Goal: Task Accomplishment & Management: Manage account settings

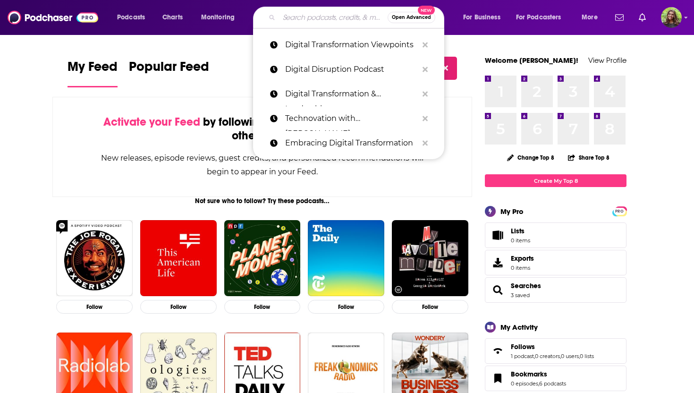
click at [343, 17] on input "Search podcasts, credits, & more..." at bounding box center [333, 17] width 109 height 15
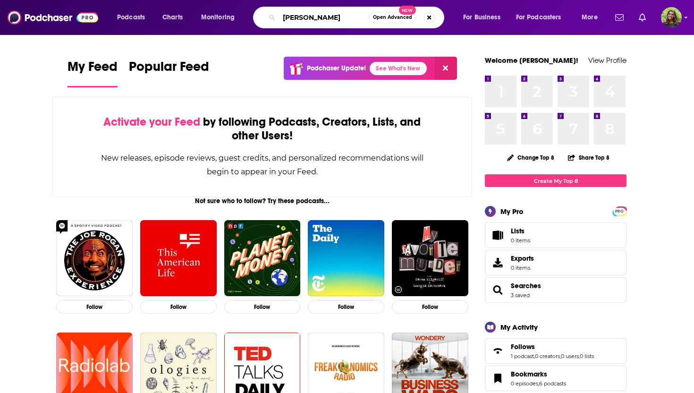
type input "[PERSON_NAME]"
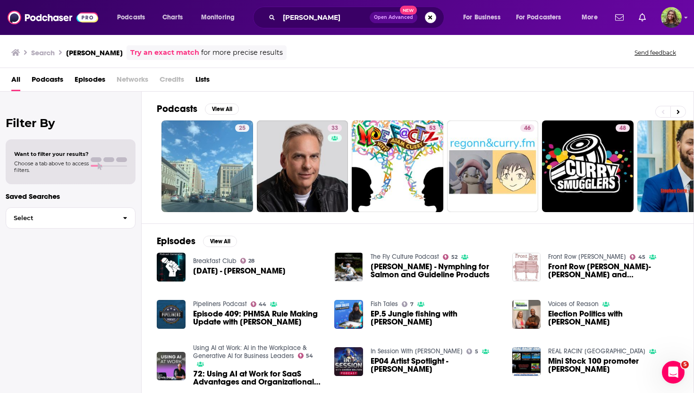
click at [687, 17] on div "Podcasts Charts Monitoring [PERSON_NAME] Open Advanced New For Business For Pod…" at bounding box center [347, 17] width 694 height 35
click at [674, 19] on img "Logged in as reagan34226" at bounding box center [671, 17] width 21 height 21
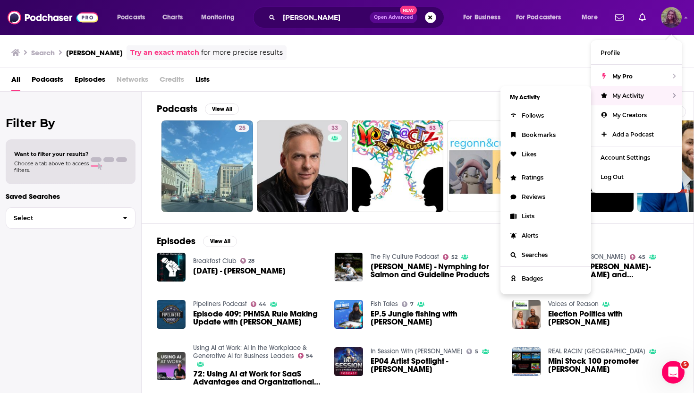
click at [635, 99] on div "My Activity" at bounding box center [636, 95] width 91 height 19
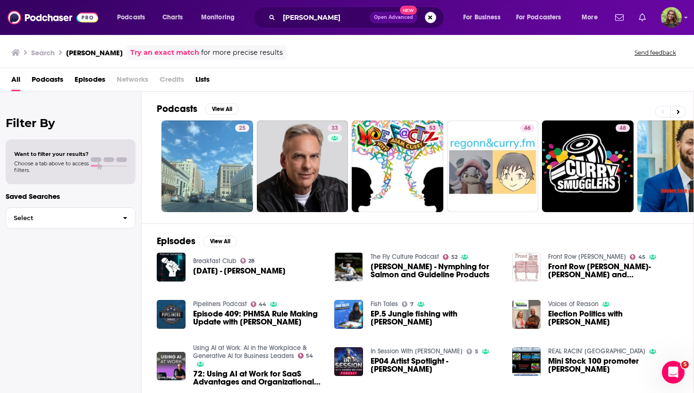
click at [641, 21] on icon "Show notifications dropdown" at bounding box center [642, 17] width 7 height 8
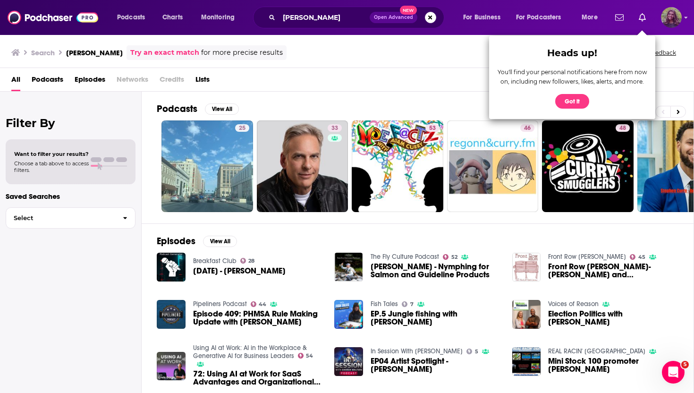
click at [678, 16] on img "Logged in as reagan34226" at bounding box center [671, 17] width 21 height 21
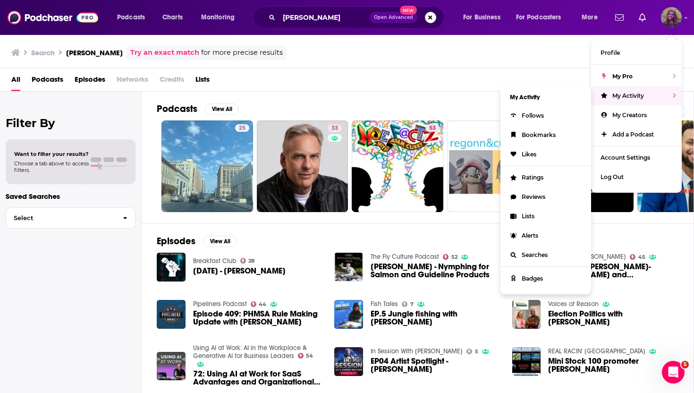
click at [676, 97] on div "My Activity" at bounding box center [636, 95] width 91 height 19
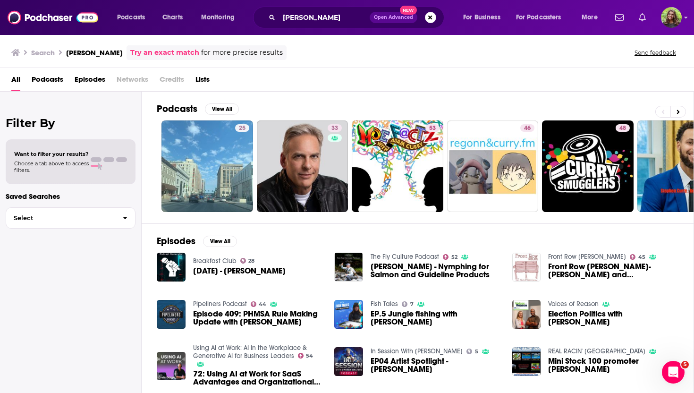
click at [641, 20] on icon "Show notifications dropdown" at bounding box center [642, 17] width 7 height 8
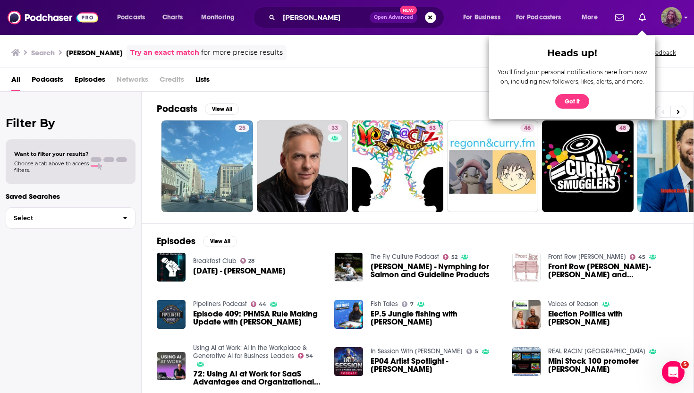
click at [672, 15] on img "Logged in as reagan34226" at bounding box center [671, 17] width 21 height 21
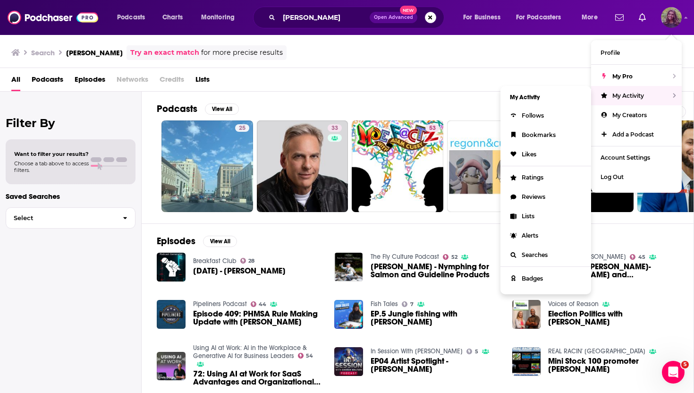
click at [677, 93] on div "My Activity" at bounding box center [636, 95] width 91 height 19
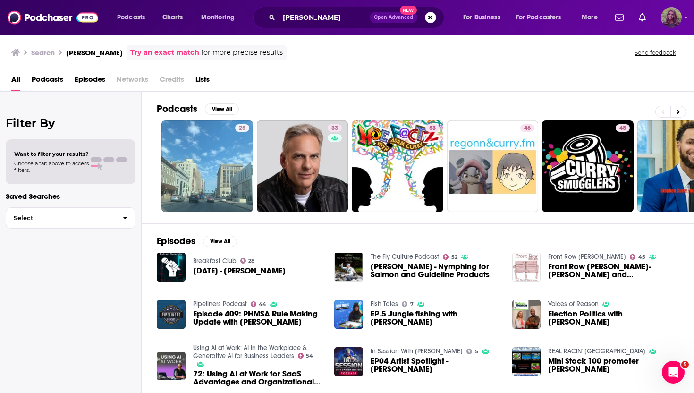
click at [673, 20] on img "Logged in as reagan34226" at bounding box center [671, 17] width 21 height 21
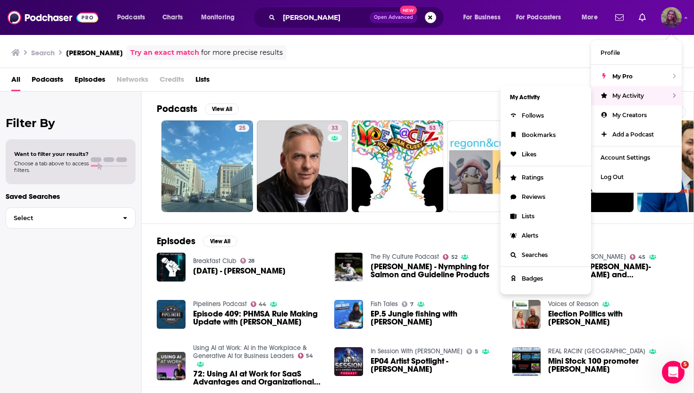
click at [669, 96] on div "My Activity" at bounding box center [636, 95] width 91 height 19
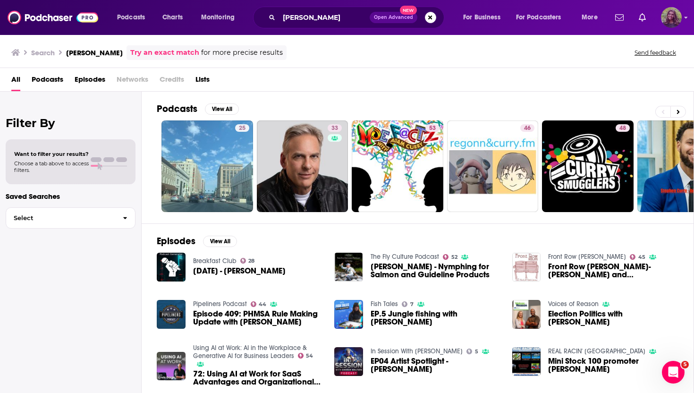
click at [668, 25] on img "Logged in as reagan34226" at bounding box center [671, 17] width 21 height 21
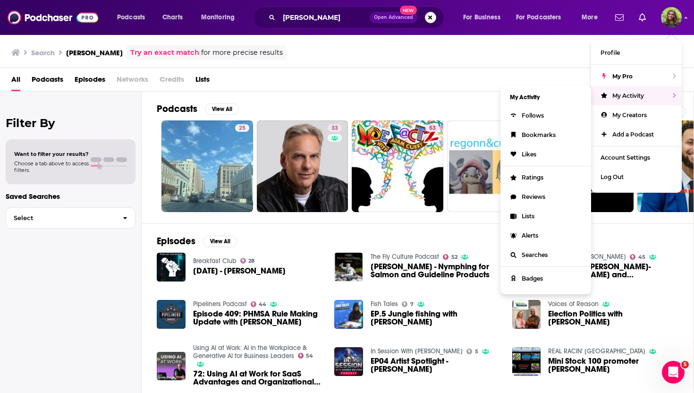
click at [570, 101] on li "My Activity" at bounding box center [545, 97] width 91 height 17
click at [534, 235] on span "Alerts" at bounding box center [530, 235] width 17 height 7
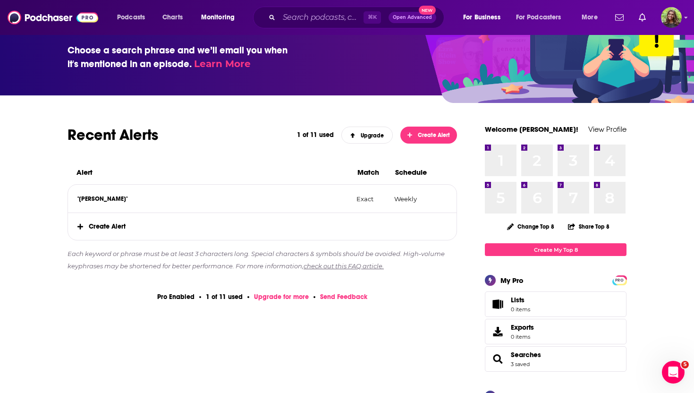
scroll to position [50, 0]
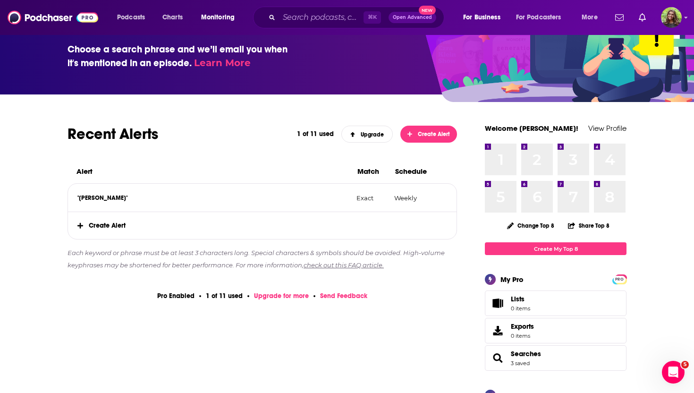
click at [105, 228] on span "Create Alert" at bounding box center [262, 225] width 388 height 27
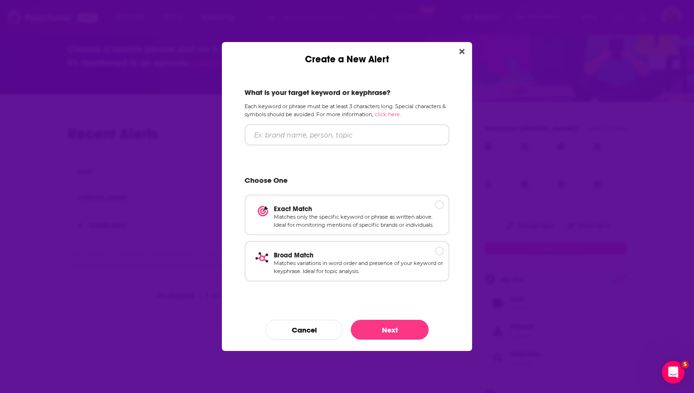
scroll to position [0, 0]
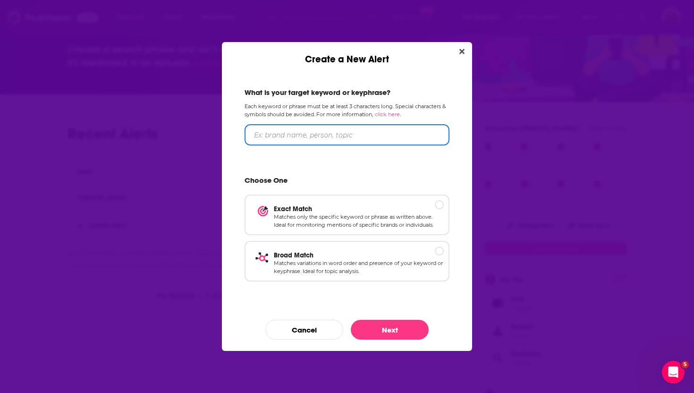
click at [341, 136] on input "Create a New Alert" at bounding box center [346, 134] width 205 height 21
type input "d"
type input "[PERSON_NAME]"
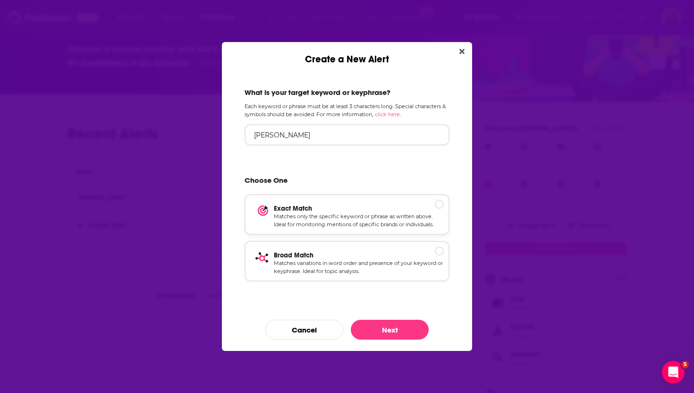
click at [402, 222] on p "Matches only the specific keyword or phrase as written above. Ideal for monitor…" at bounding box center [359, 220] width 170 height 17
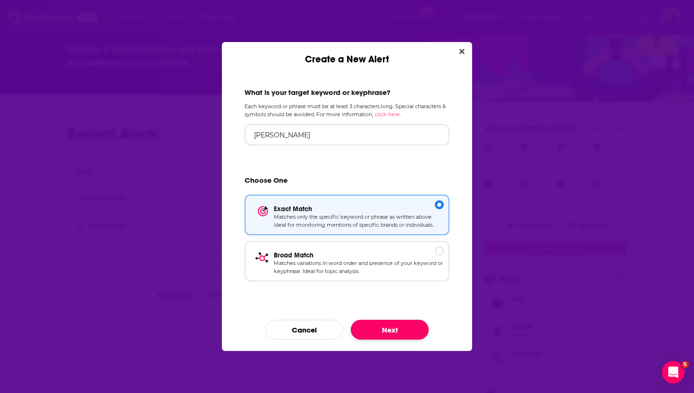
click at [385, 335] on button "Next" at bounding box center [390, 330] width 78 height 20
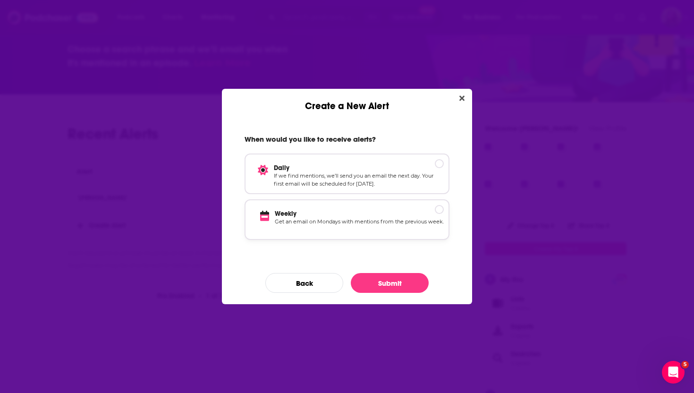
click at [373, 221] on p "Get an email on Mondays with mentions from the previous week." at bounding box center [359, 226] width 169 height 17
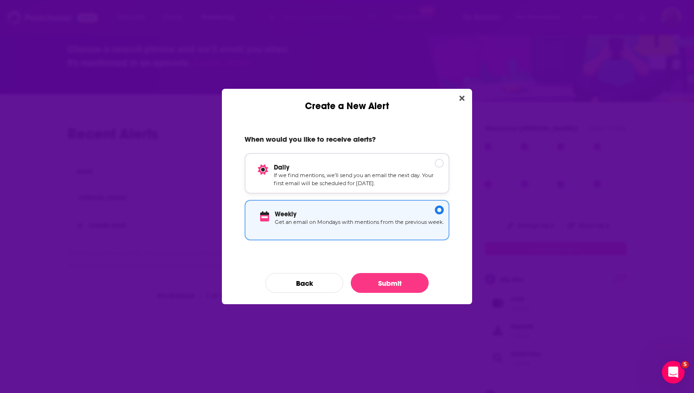
click at [379, 173] on p "If we find mentions, we’ll send you an email the next day. Your first email wil…" at bounding box center [359, 179] width 170 height 17
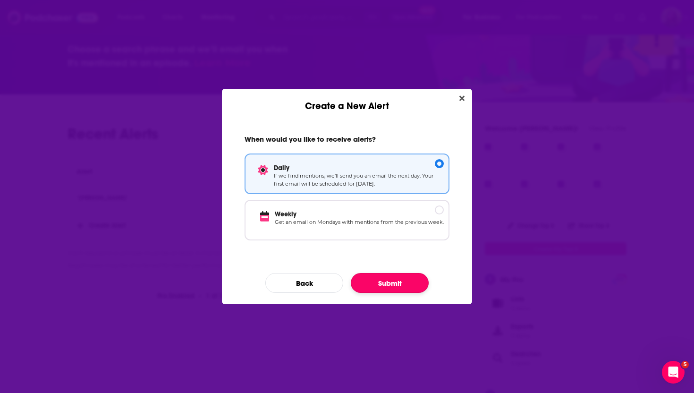
click at [371, 288] on button "Submit" at bounding box center [390, 283] width 78 height 20
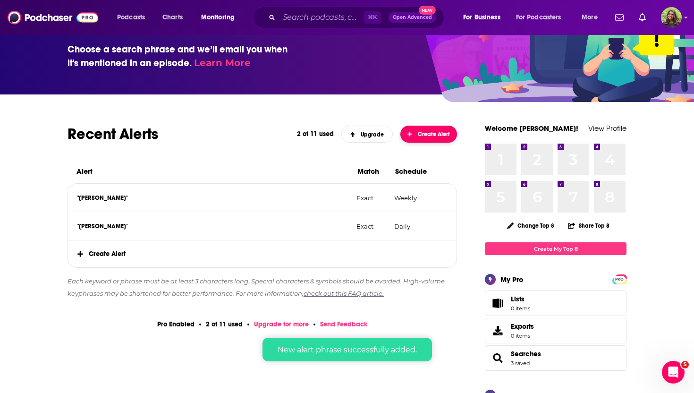
click at [433, 137] on span "Create Alert" at bounding box center [428, 134] width 43 height 7
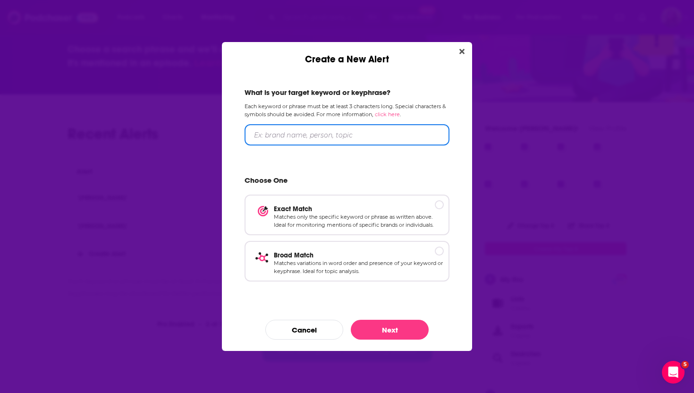
click at [387, 137] on input "Create a New Alert" at bounding box center [346, 134] width 205 height 21
type input "[PERSON_NAME]"
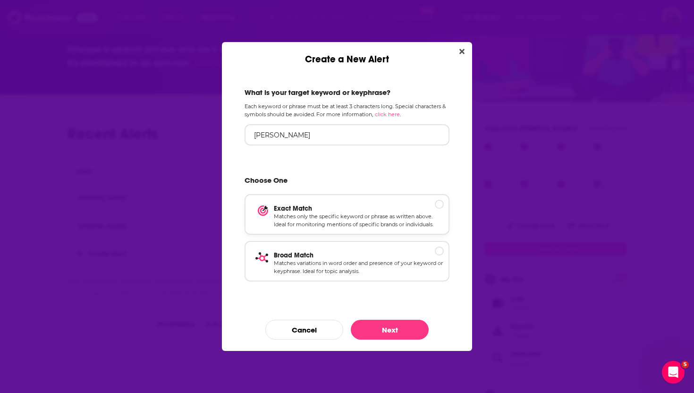
click at [395, 225] on p "Matches only the specific keyword or phrase as written above. Ideal for monitor…" at bounding box center [359, 220] width 170 height 17
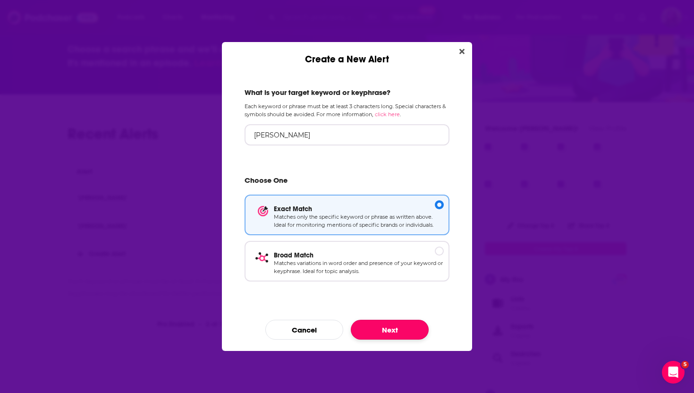
click at [386, 329] on button "Next" at bounding box center [390, 330] width 78 height 20
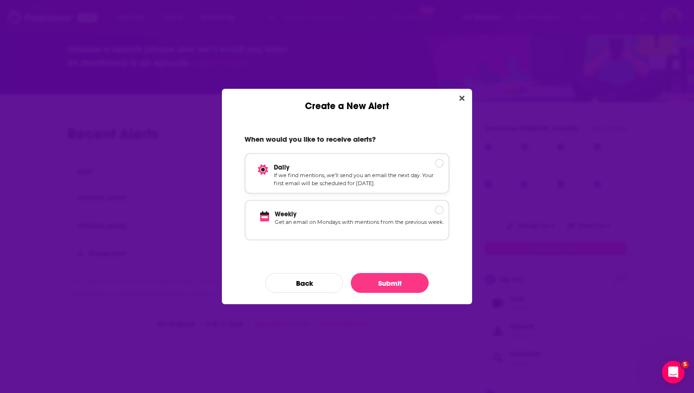
click at [385, 180] on p "If we find mentions, we’ll send you an email the next day. Your first email wil…" at bounding box center [359, 179] width 170 height 17
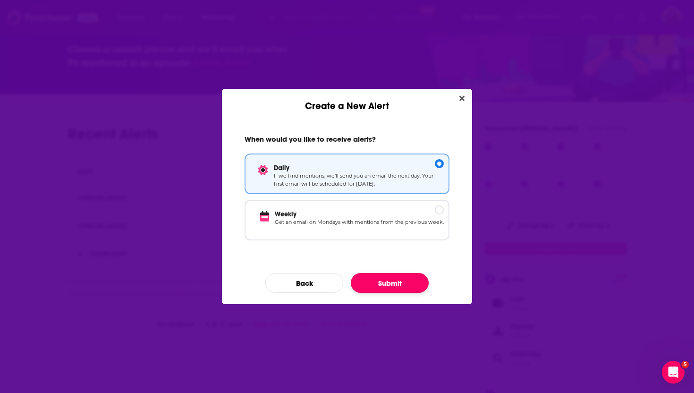
click at [384, 285] on button "Submit" at bounding box center [390, 283] width 78 height 20
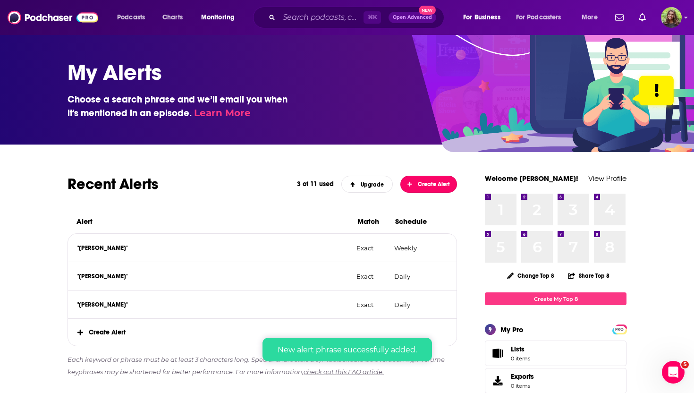
scroll to position [50, 0]
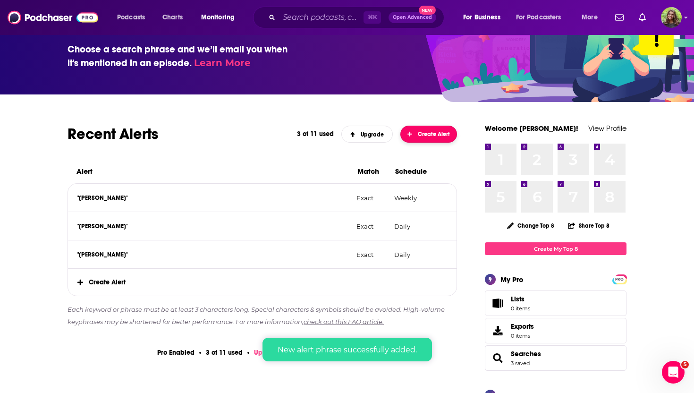
click at [428, 135] on span "Create Alert" at bounding box center [428, 134] width 43 height 7
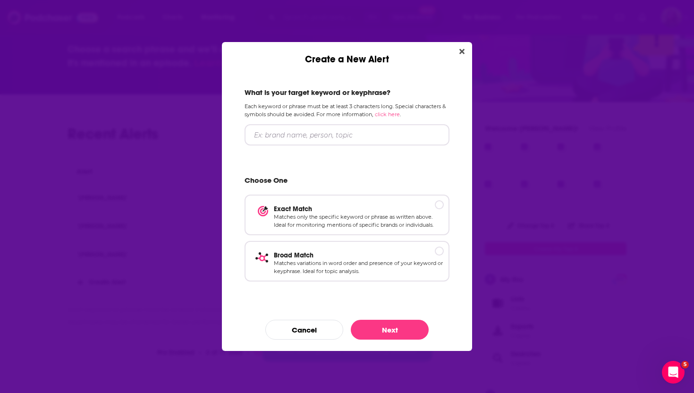
scroll to position [0, 0]
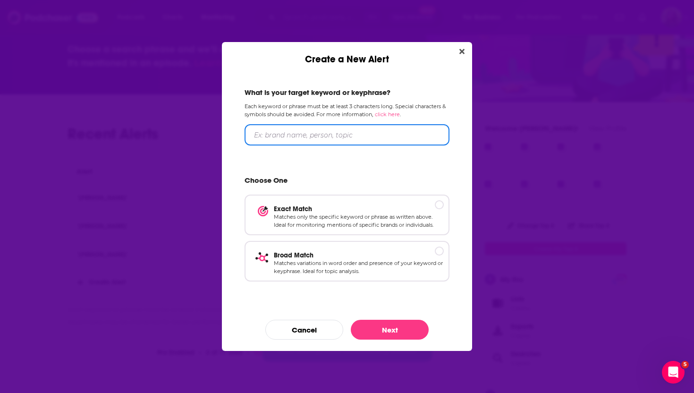
click at [336, 140] on input "Create a New Alert" at bounding box center [346, 134] width 205 height 21
type input "[PERSON_NAME]"
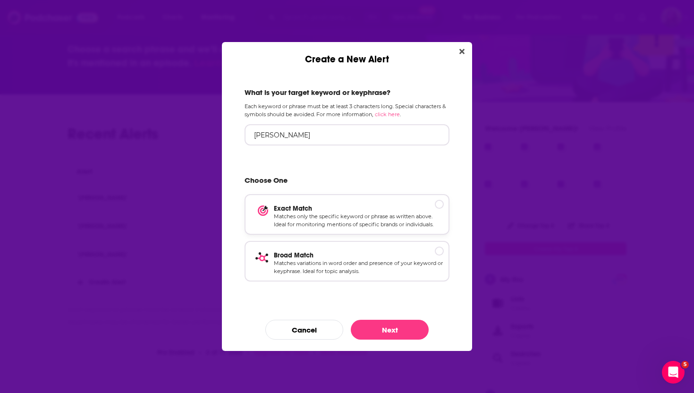
click at [369, 232] on div "Exact Match Matches only the specific keyword or phrase as written above. Ideal…" at bounding box center [346, 214] width 205 height 41
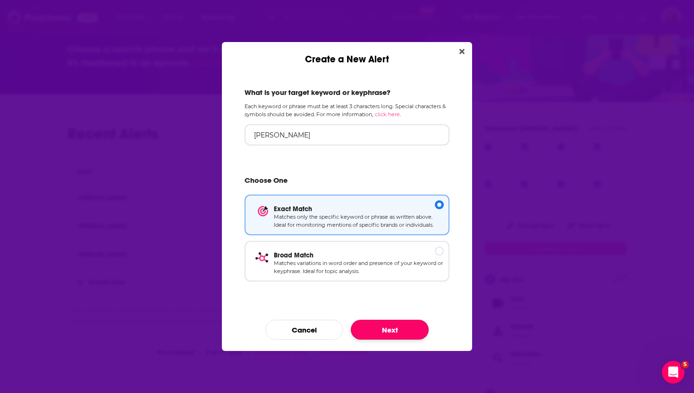
click at [379, 336] on button "Next" at bounding box center [390, 330] width 78 height 20
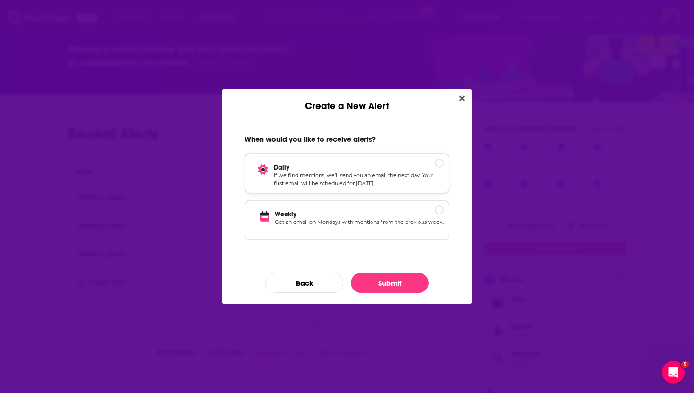
click at [369, 170] on p "Daily" at bounding box center [359, 167] width 170 height 8
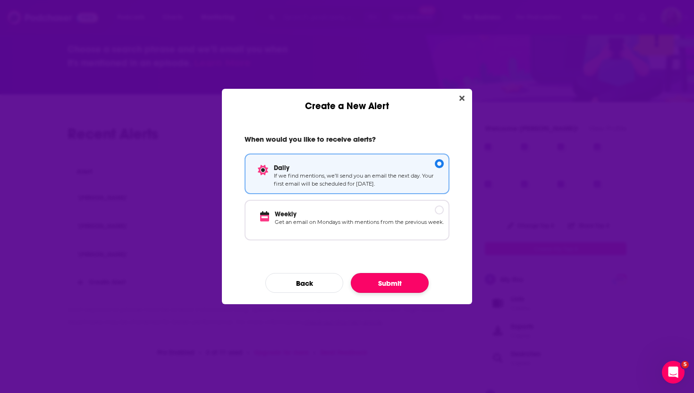
click at [388, 284] on button "Submit" at bounding box center [390, 283] width 78 height 20
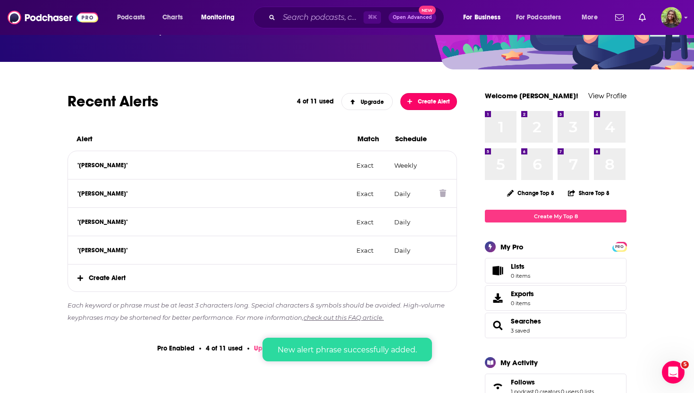
scroll to position [87, 0]
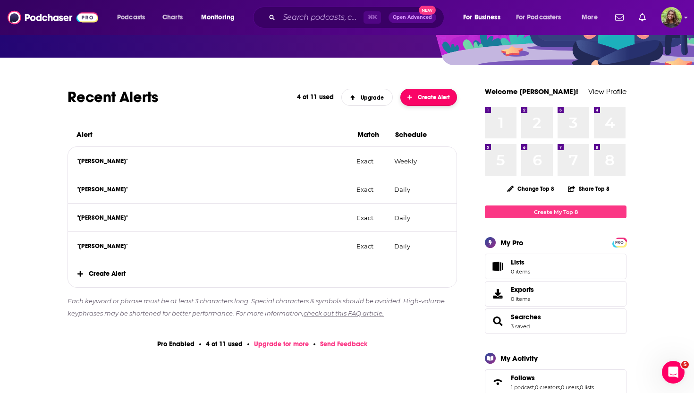
click at [423, 96] on span "Create Alert" at bounding box center [428, 97] width 43 height 7
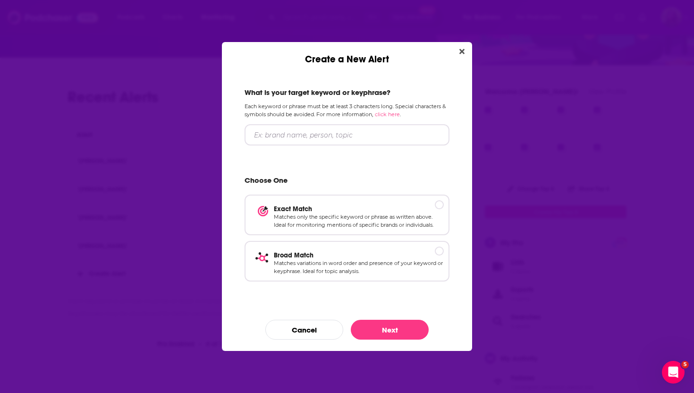
scroll to position [0, 0]
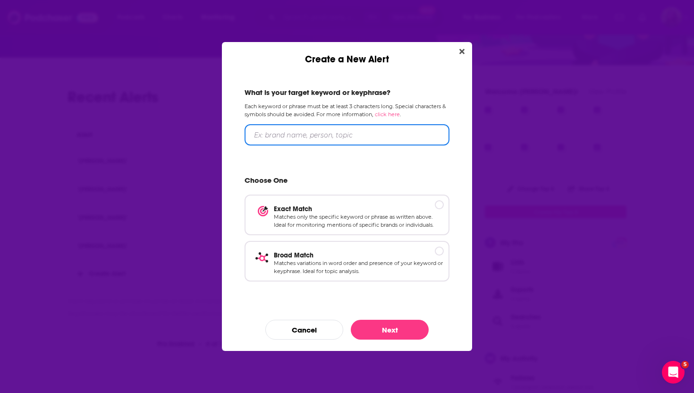
click at [305, 134] on input "Create a New Alert" at bounding box center [346, 134] width 205 height 21
type input "[PERSON_NAME]"
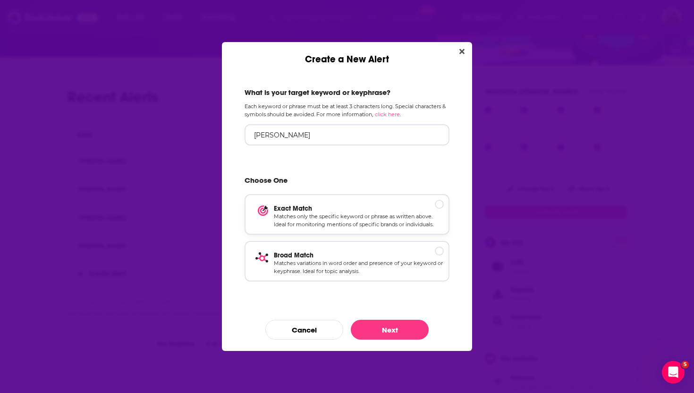
click at [399, 228] on p "Matches only the specific keyword or phrase as written above. Ideal for monitor…" at bounding box center [359, 220] width 170 height 17
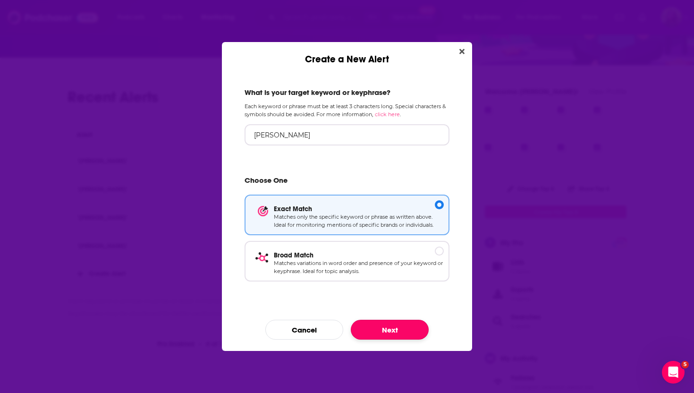
click at [391, 328] on button "Next" at bounding box center [390, 330] width 78 height 20
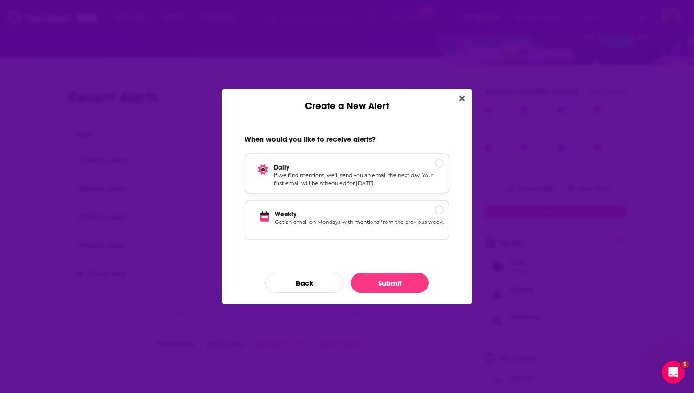
click at [377, 166] on p "Daily" at bounding box center [359, 167] width 170 height 8
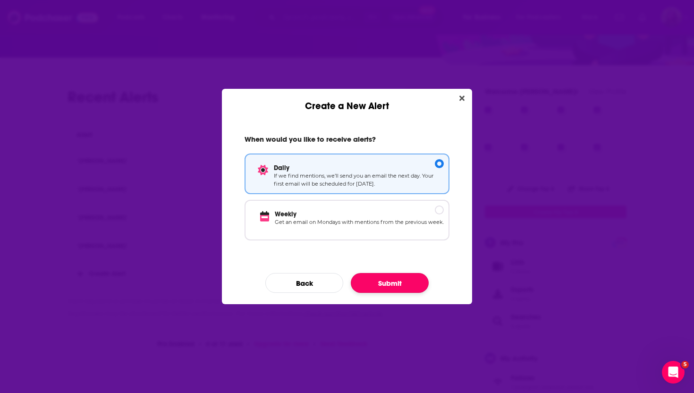
click at [377, 281] on button "Submit" at bounding box center [390, 283] width 78 height 20
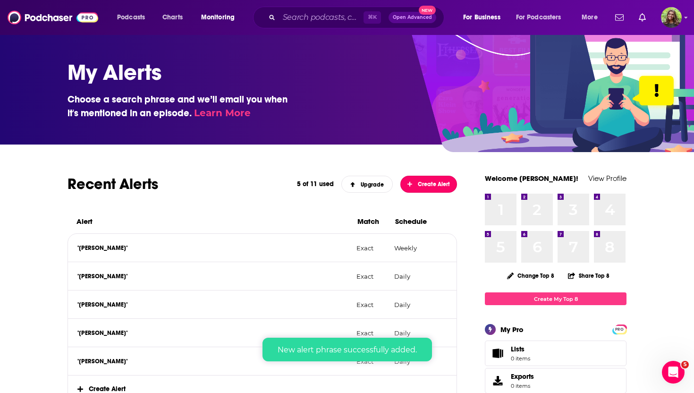
scroll to position [87, 0]
